Goal: Information Seeking & Learning: Learn about a topic

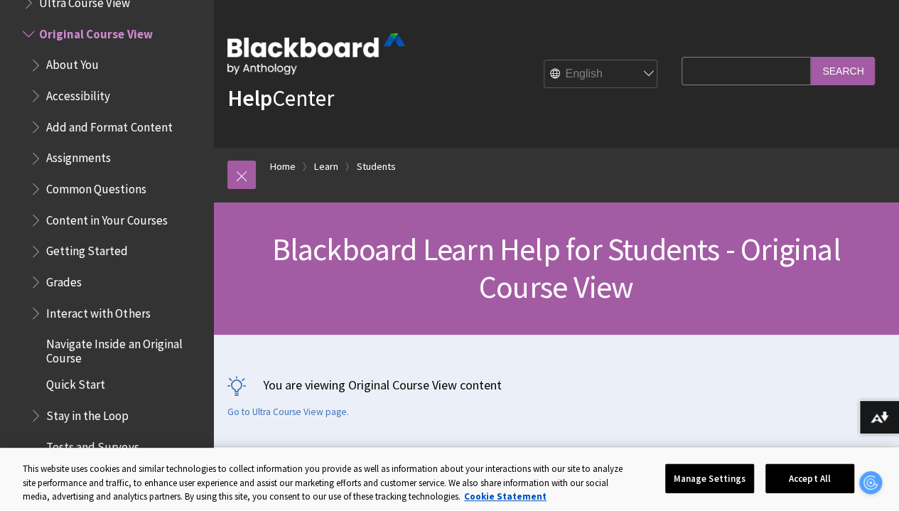
click at [700, 73] on input "Search Query" at bounding box center [746, 71] width 129 height 28
type input "my portfolio"
click at [811, 57] on input "Search" at bounding box center [843, 71] width 64 height 28
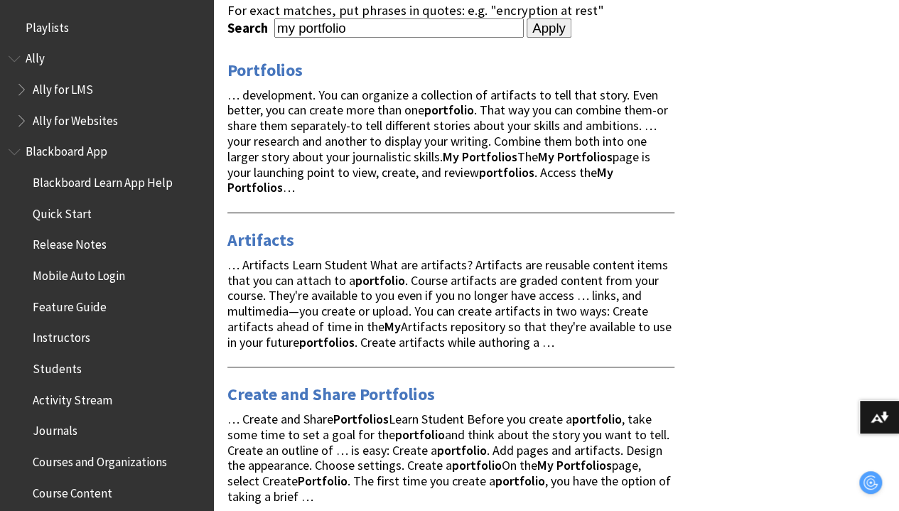
scroll to position [229, 0]
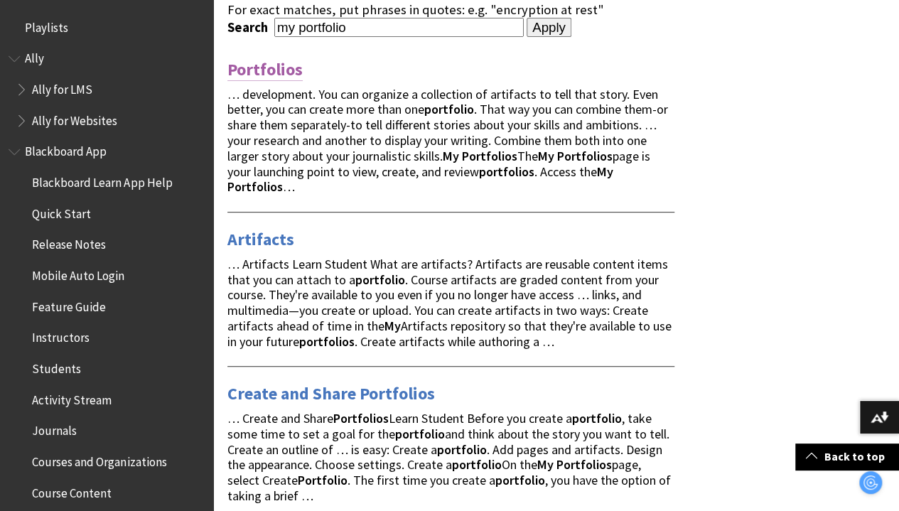
click at [274, 78] on link "Portfolios" at bounding box center [265, 69] width 75 height 23
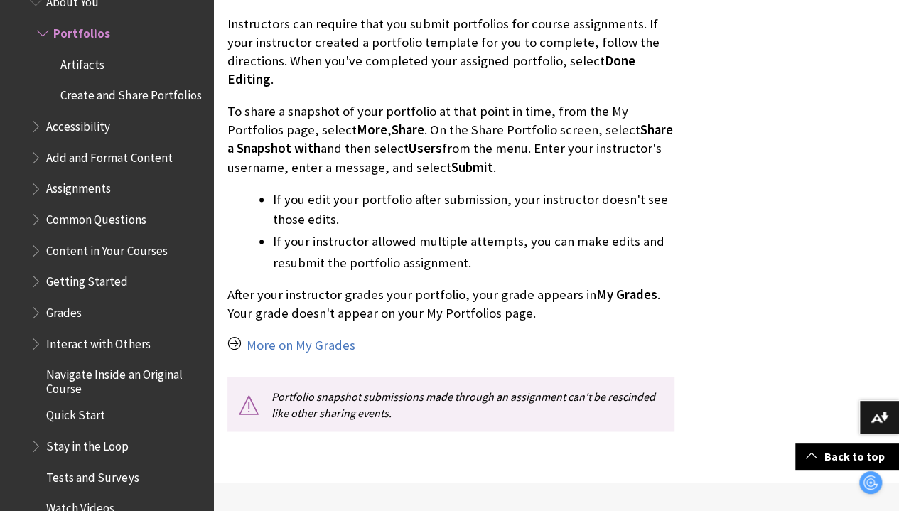
scroll to position [1097, 0]
